Goal: Task Accomplishment & Management: Manage account settings

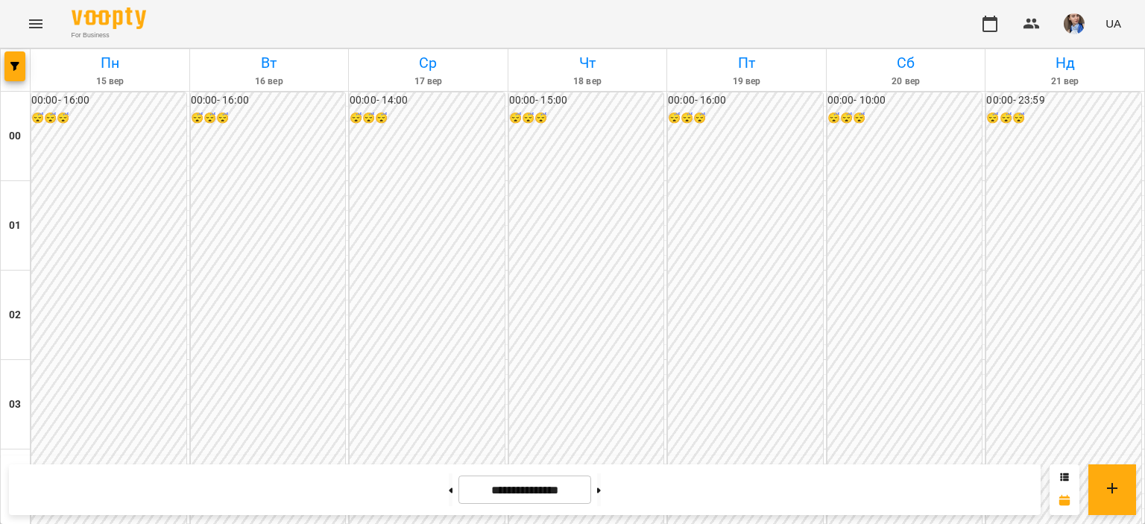
scroll to position [1640, 0]
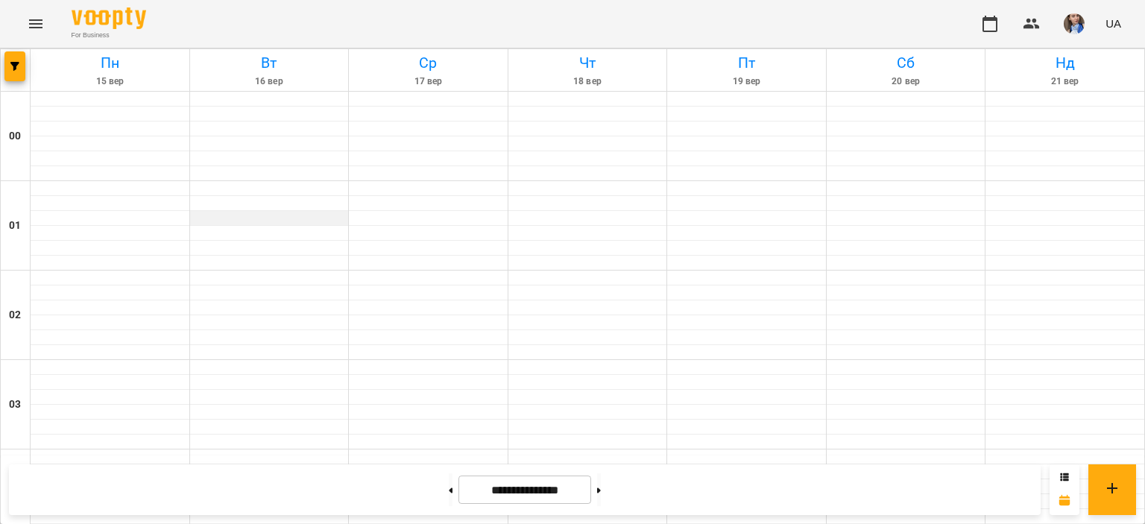
scroll to position [596, 0]
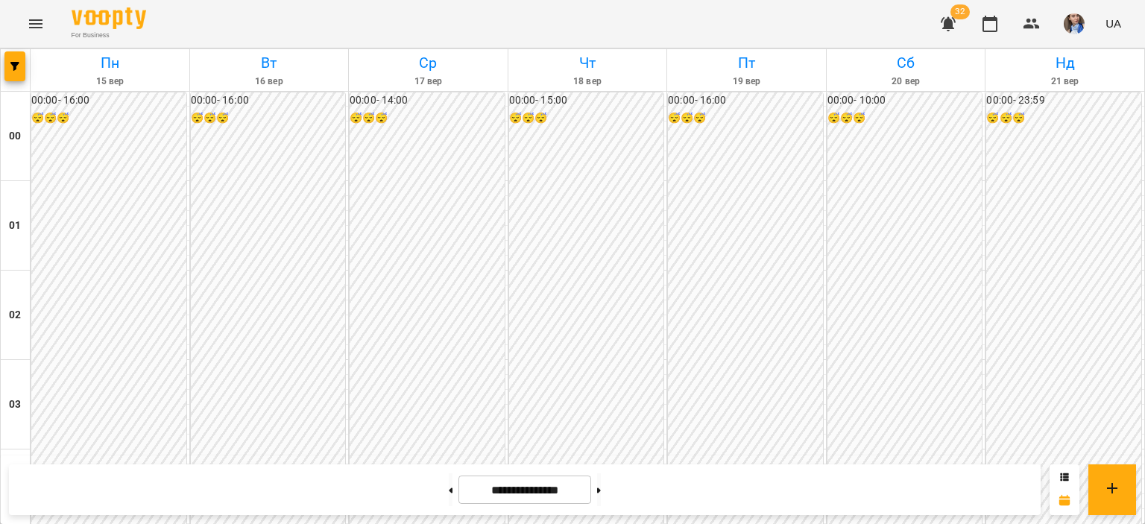
scroll to position [820, 0]
click at [956, 20] on icon "button" at bounding box center [948, 24] width 18 height 18
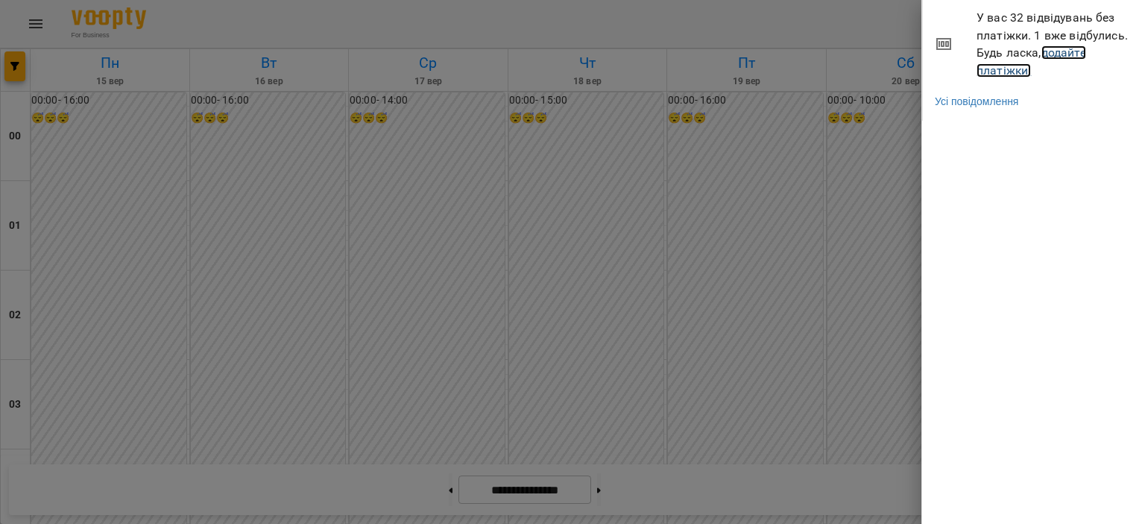
click at [1007, 71] on link "додайте платіжки!" at bounding box center [1032, 61] width 110 height 32
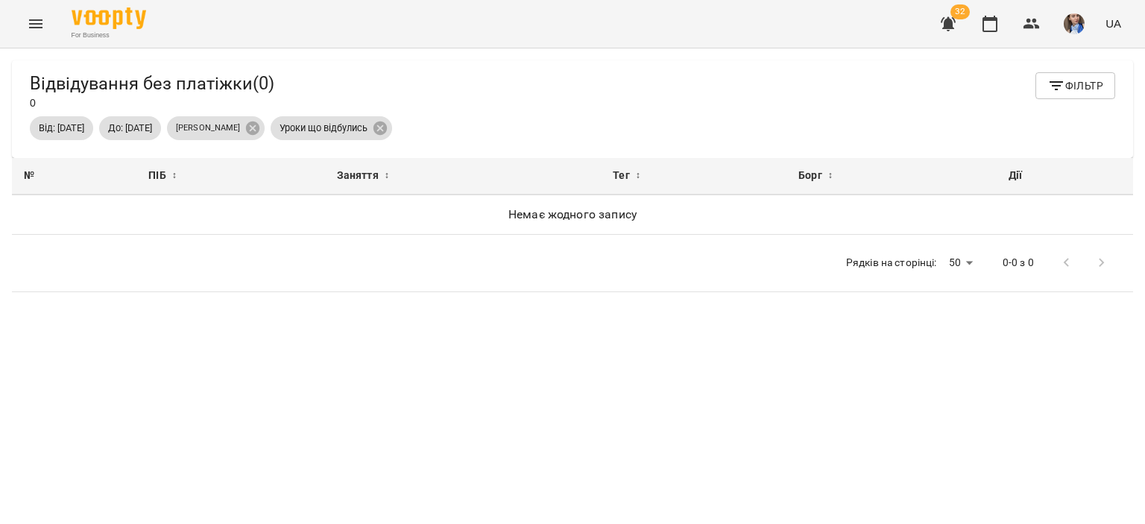
click at [61, 119] on div "Від: [DATE]" at bounding box center [61, 128] width 63 height 24
click at [63, 123] on span "Від: [DATE]" at bounding box center [61, 128] width 63 height 13
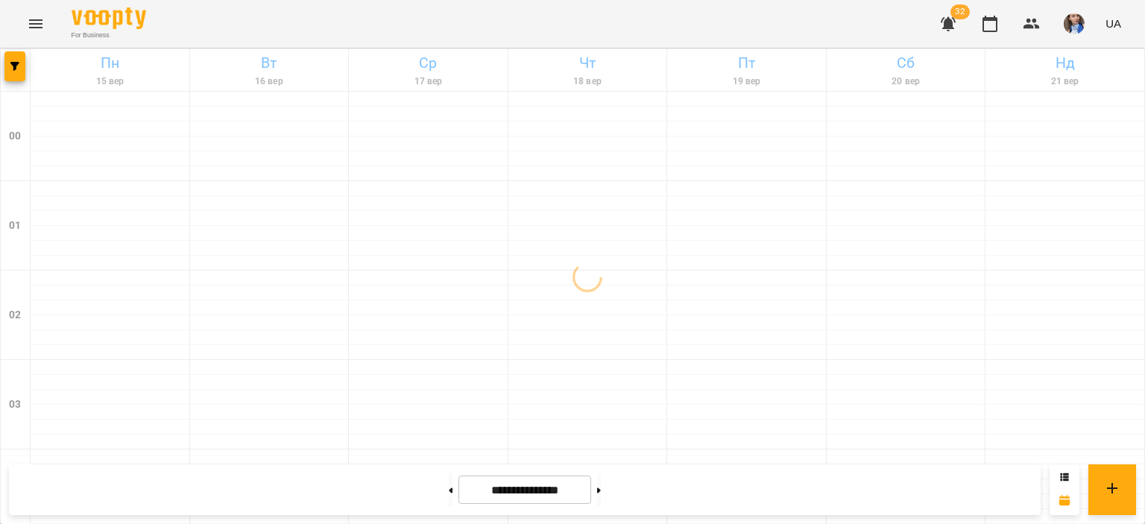
click at [948, 25] on icon "button" at bounding box center [948, 24] width 15 height 14
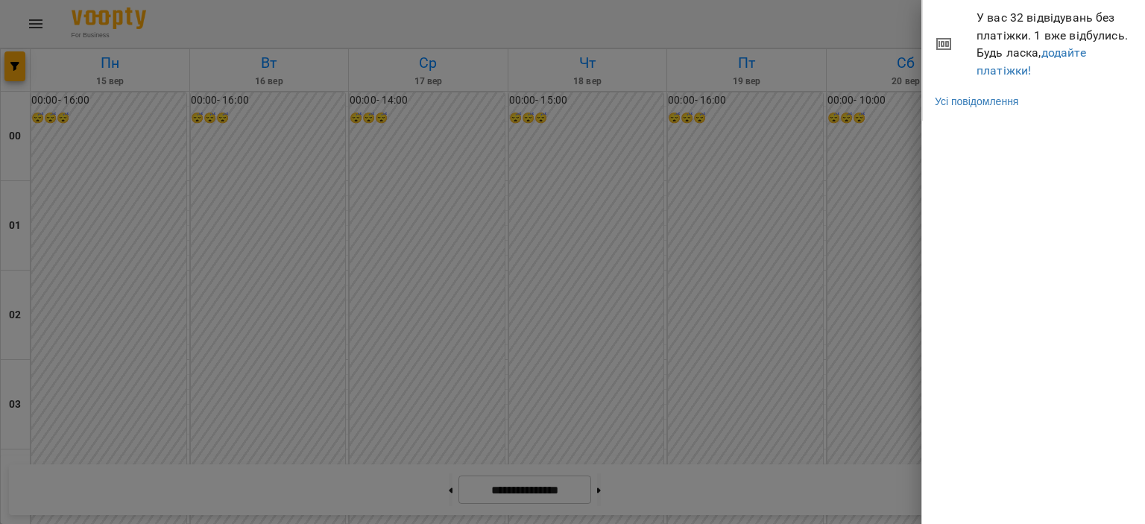
click at [824, 31] on div at bounding box center [572, 262] width 1145 height 524
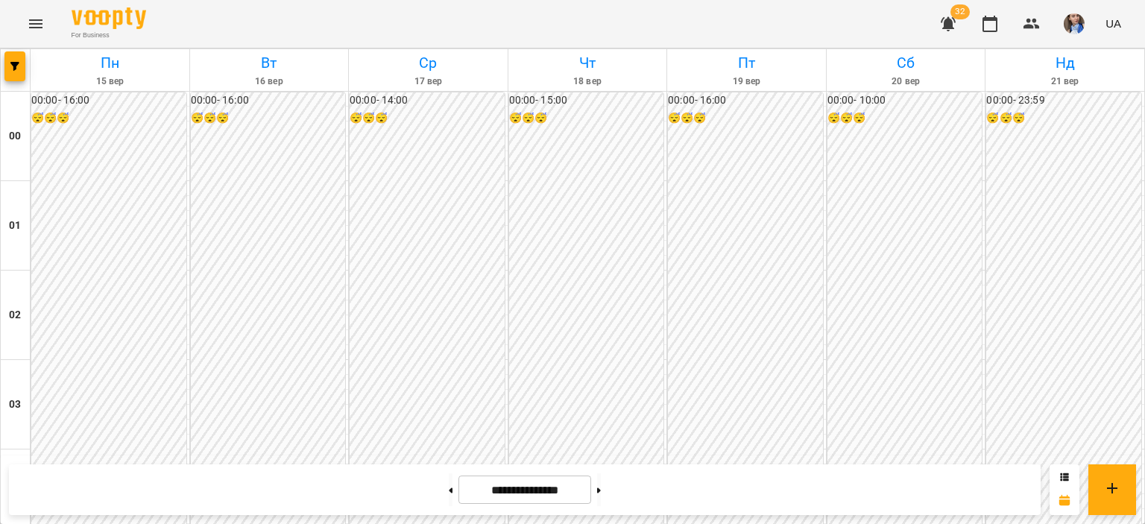
scroll to position [1342, 0]
